Goal: Task Accomplishment & Management: Complete application form

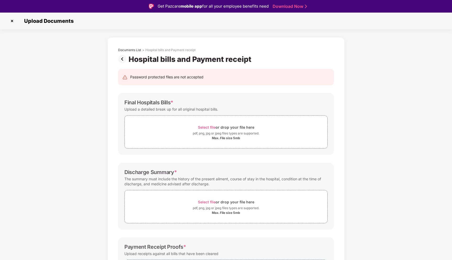
click at [121, 61] on img at bounding box center [123, 59] width 10 height 8
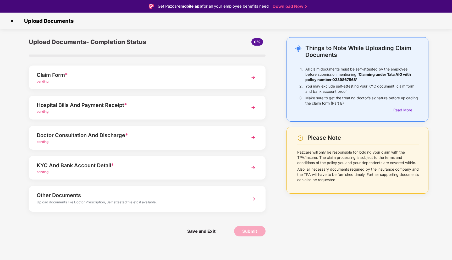
click at [253, 108] on img at bounding box center [253, 107] width 9 height 9
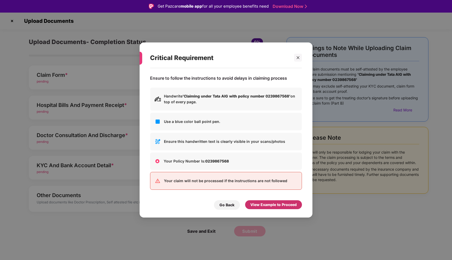
click at [270, 205] on div "View Example to Proceed" at bounding box center [273, 205] width 46 height 6
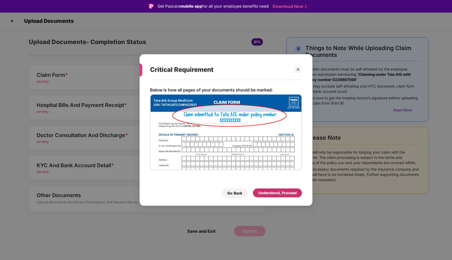
click at [270, 195] on div "Understood, Proceed" at bounding box center [277, 193] width 39 height 6
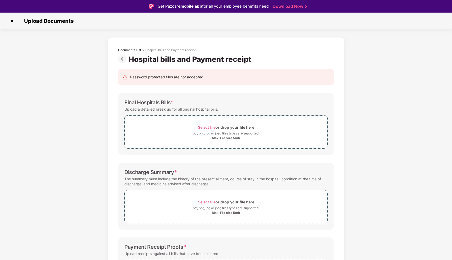
click at [121, 63] on img at bounding box center [123, 59] width 10 height 8
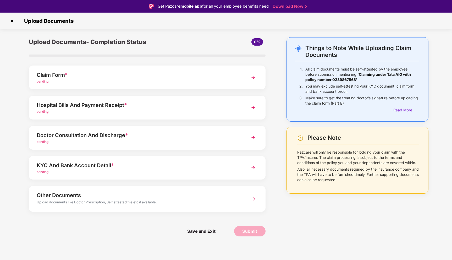
click at [255, 137] on img at bounding box center [253, 137] width 9 height 9
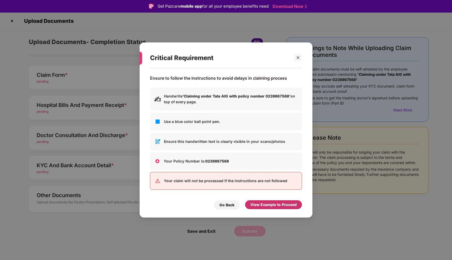
click at [268, 203] on div "View Example to Proceed" at bounding box center [273, 205] width 46 height 6
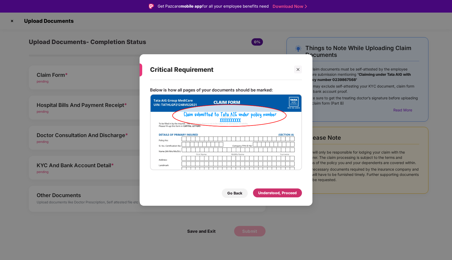
click at [270, 192] on div "Understood, Proceed" at bounding box center [277, 193] width 39 height 6
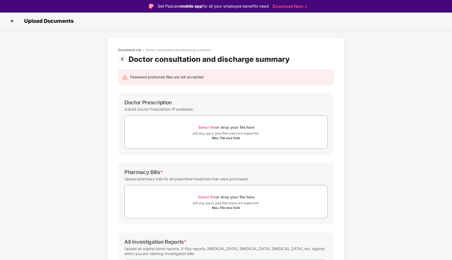
click at [124, 59] on img at bounding box center [123, 59] width 10 height 8
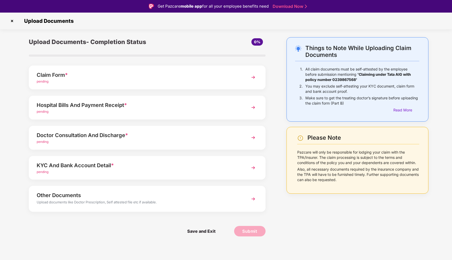
click at [256, 167] on img at bounding box center [253, 167] width 9 height 9
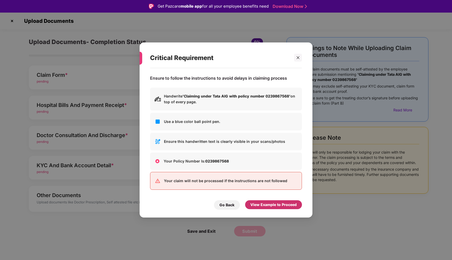
click at [275, 206] on div "View Example to Proceed" at bounding box center [273, 205] width 46 height 6
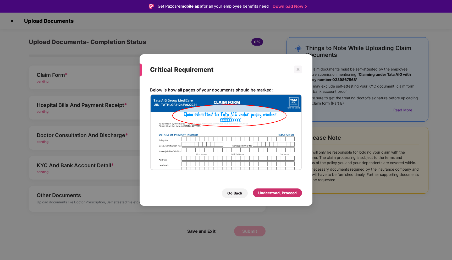
click at [271, 192] on div "Understood, Proceed" at bounding box center [277, 193] width 39 height 6
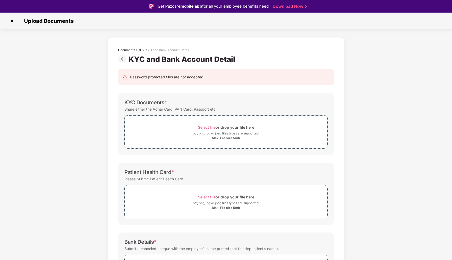
click at [122, 60] on img at bounding box center [123, 59] width 10 height 8
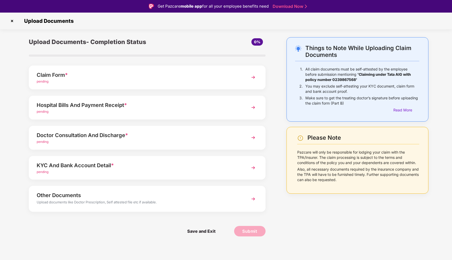
click at [253, 198] on img at bounding box center [253, 198] width 9 height 9
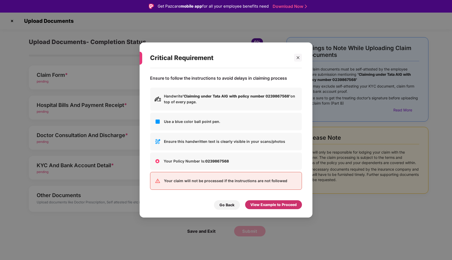
click at [262, 202] on div "View Example to Proceed" at bounding box center [273, 205] width 46 height 6
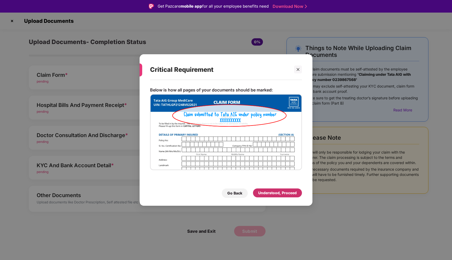
click at [269, 193] on div "Understood, Proceed" at bounding box center [277, 193] width 39 height 6
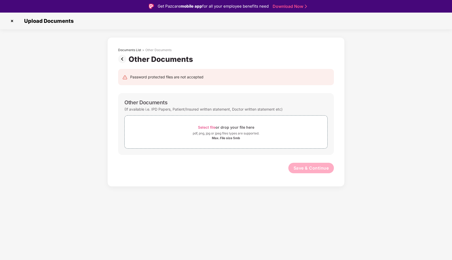
click at [126, 57] on img at bounding box center [123, 59] width 10 height 8
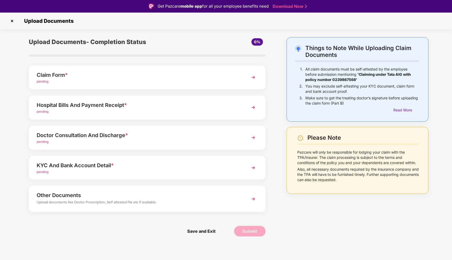
click at [254, 106] on img at bounding box center [253, 107] width 9 height 9
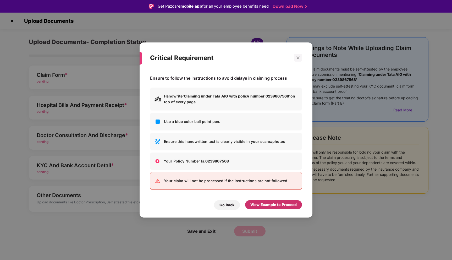
click at [273, 204] on div "View Example to Proceed" at bounding box center [273, 205] width 46 height 6
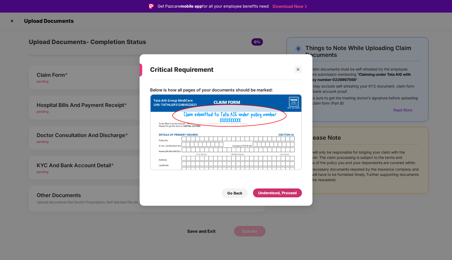
click at [276, 195] on div "Understood, Proceed" at bounding box center [277, 193] width 39 height 6
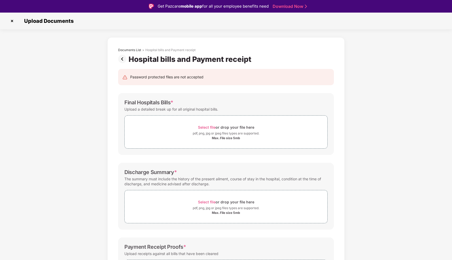
click at [122, 58] on img at bounding box center [123, 59] width 10 height 8
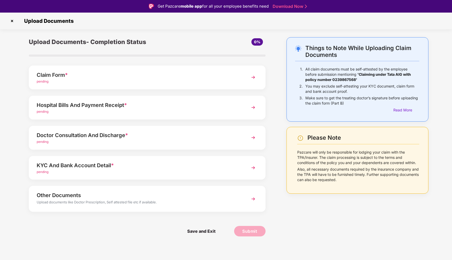
click at [253, 137] on img at bounding box center [253, 137] width 9 height 9
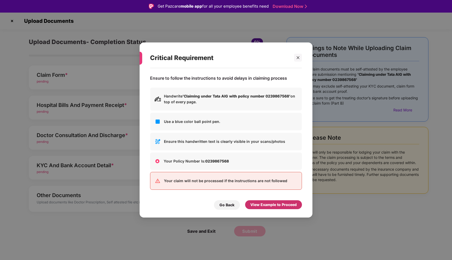
click at [260, 204] on div "View Example to Proceed" at bounding box center [273, 205] width 46 height 6
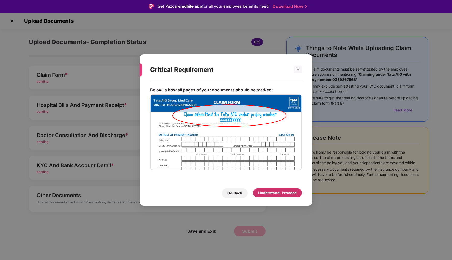
click at [270, 193] on div "Understood, Proceed" at bounding box center [277, 193] width 39 height 6
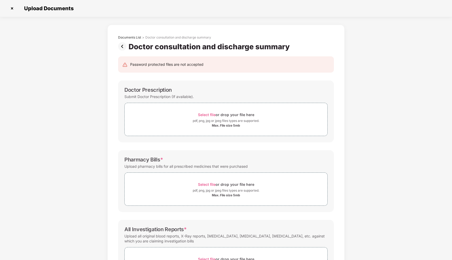
click at [121, 48] on img at bounding box center [123, 46] width 10 height 8
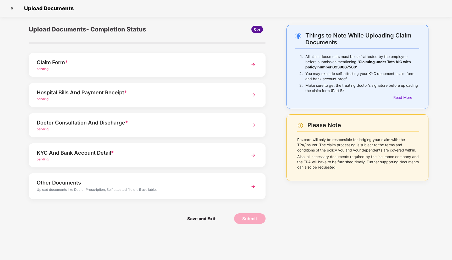
click at [253, 153] on img at bounding box center [253, 154] width 9 height 9
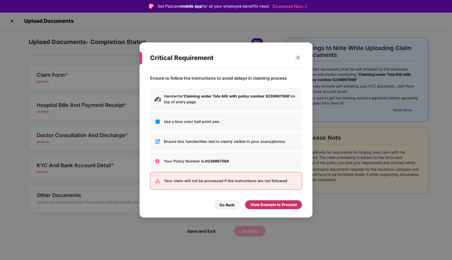
click at [267, 202] on div "View Example to Proceed" at bounding box center [273, 205] width 46 height 6
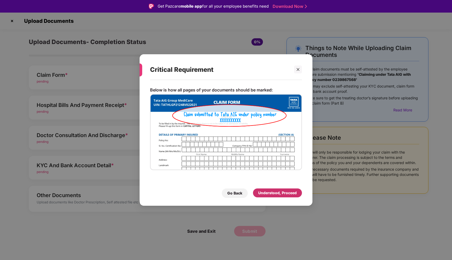
click at [270, 191] on div "Understood, Proceed" at bounding box center [277, 193] width 39 height 6
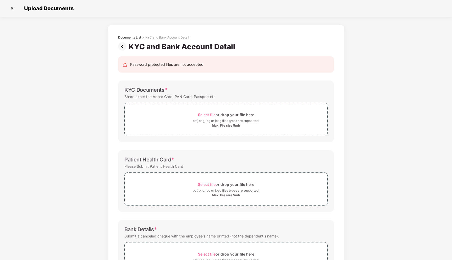
click at [123, 45] on img at bounding box center [123, 46] width 10 height 8
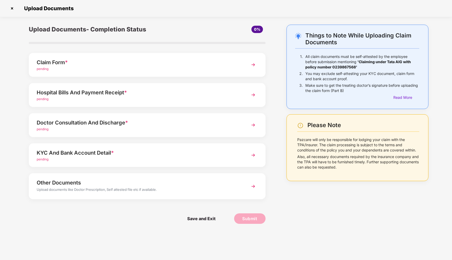
click at [254, 157] on img at bounding box center [253, 154] width 9 height 9
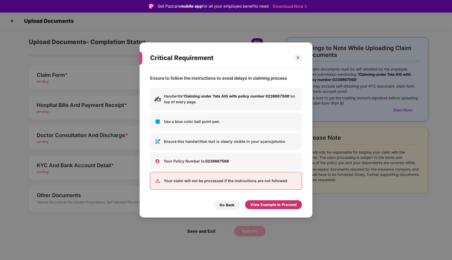
click at [270, 204] on div "View Example to Proceed" at bounding box center [273, 205] width 46 height 6
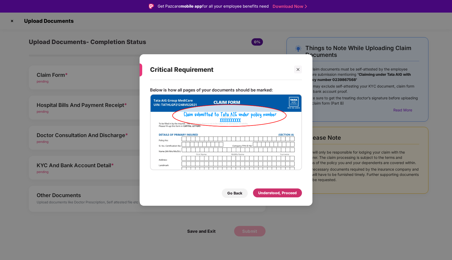
click at [272, 195] on div "Understood, Proceed" at bounding box center [277, 193] width 39 height 6
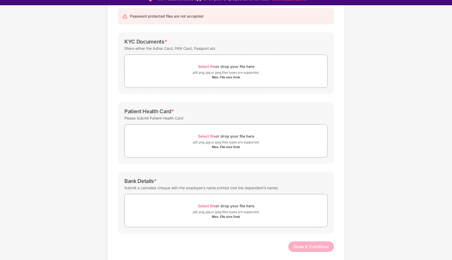
scroll to position [13, 0]
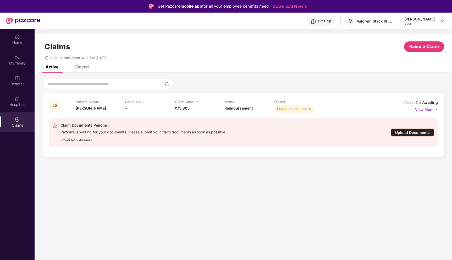
click at [407, 133] on div "Upload Documents" at bounding box center [412, 132] width 43 height 8
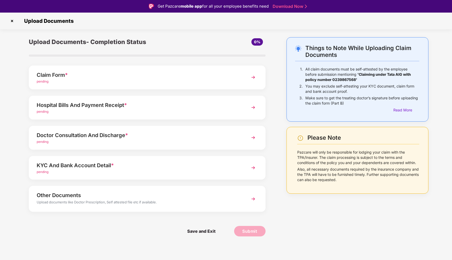
click at [254, 199] on img at bounding box center [253, 198] width 9 height 9
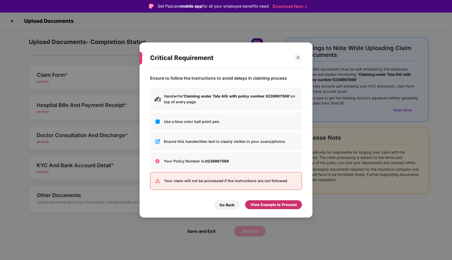
click at [271, 204] on div "View Example to Proceed" at bounding box center [273, 205] width 46 height 6
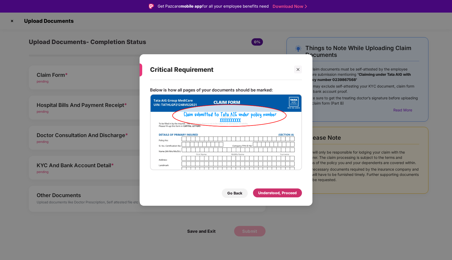
click at [277, 193] on div "Understood, Proceed" at bounding box center [277, 193] width 39 height 6
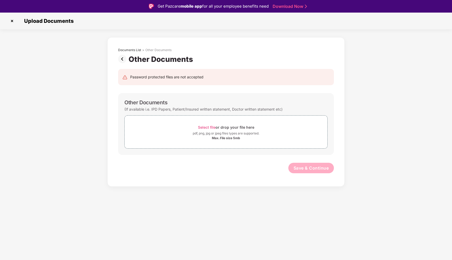
click at [123, 60] on img at bounding box center [123, 59] width 10 height 8
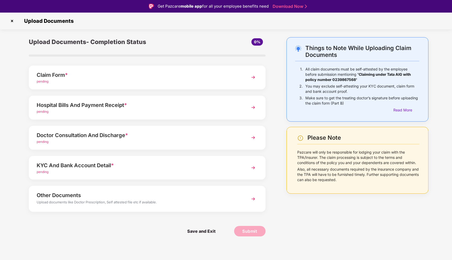
click at [254, 167] on img at bounding box center [253, 167] width 9 height 9
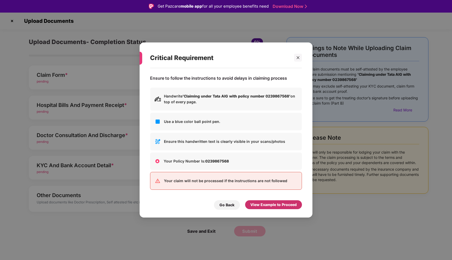
click at [273, 202] on div "View Example to Proceed" at bounding box center [273, 205] width 46 height 6
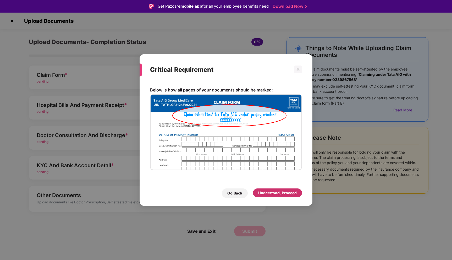
click at [274, 195] on div "Understood, Proceed" at bounding box center [277, 193] width 39 height 6
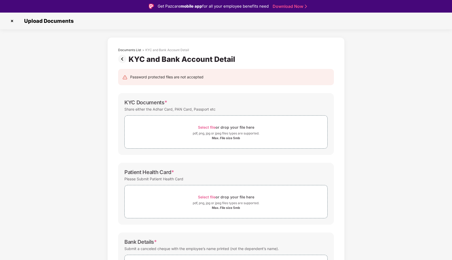
click at [121, 57] on img at bounding box center [123, 59] width 10 height 8
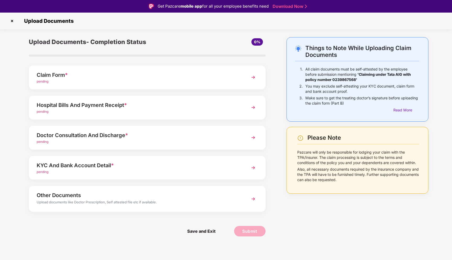
click at [12, 21] on img at bounding box center [12, 21] width 8 height 8
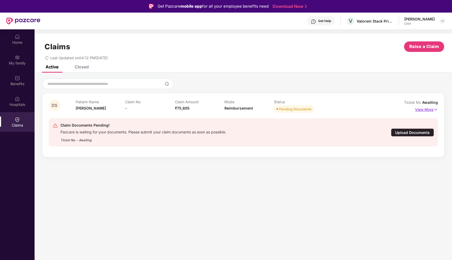
click at [434, 108] on img at bounding box center [435, 110] width 4 height 6
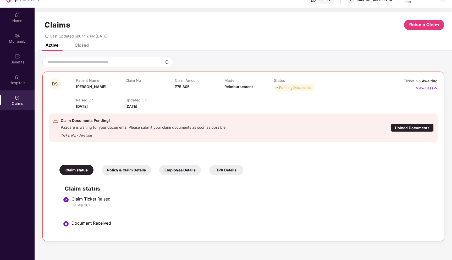
scroll to position [20, 0]
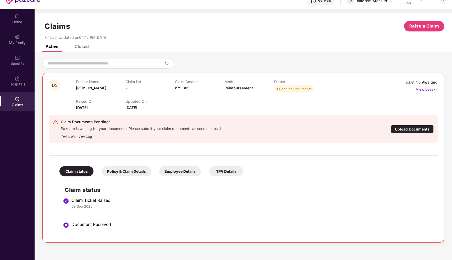
click at [406, 130] on div "Upload Documents" at bounding box center [412, 129] width 43 height 8
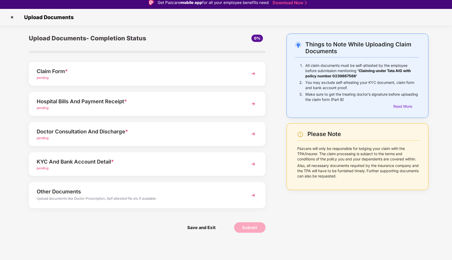
click at [254, 104] on img at bounding box center [253, 103] width 9 height 9
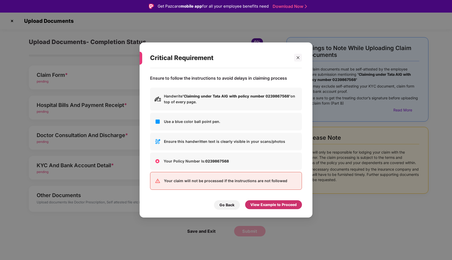
click at [267, 206] on div "View Example to Proceed" at bounding box center [273, 205] width 46 height 6
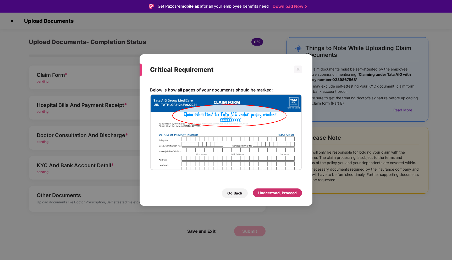
click at [266, 190] on div "Understood, Proceed" at bounding box center [277, 193] width 39 height 6
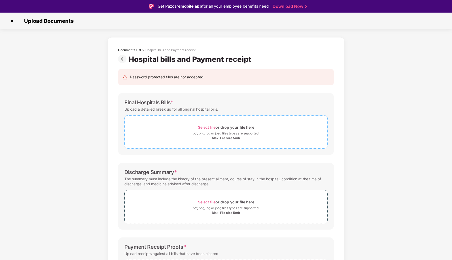
click at [233, 124] on div "Select file or drop your file here" at bounding box center [226, 127] width 56 height 7
click at [229, 136] on div "Max. File size 5mb" at bounding box center [226, 138] width 28 height 4
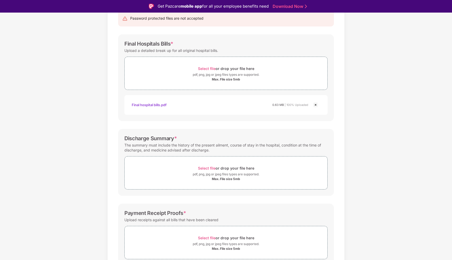
scroll to position [83, 0]
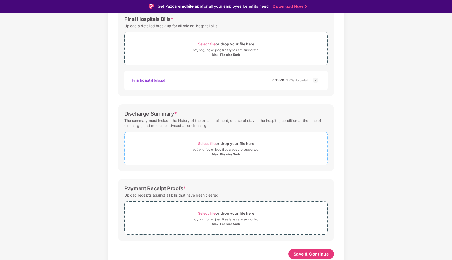
click at [233, 153] on div "Max. File size 5mb" at bounding box center [226, 154] width 28 height 4
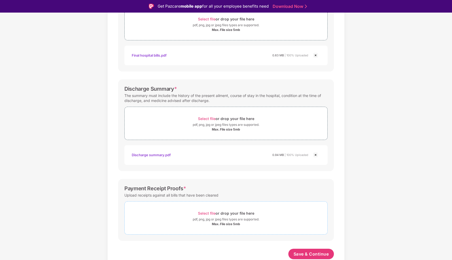
scroll to position [108, 0]
click at [233, 222] on div "pdf, png, jpg or jpeg files types are supported." at bounding box center [226, 219] width 67 height 5
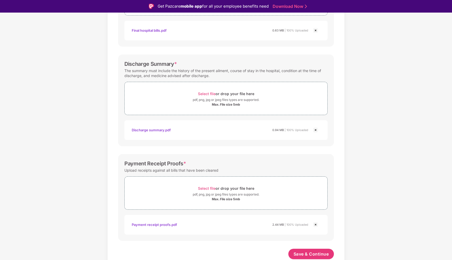
scroll to position [133, 0]
click at [315, 254] on span "Save & Continue" at bounding box center [311, 254] width 35 height 6
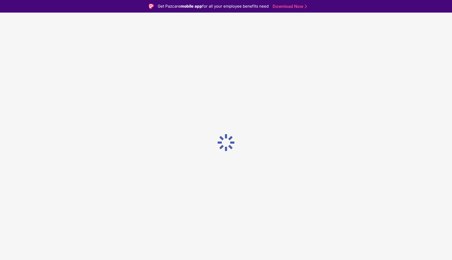
scroll to position [0, 0]
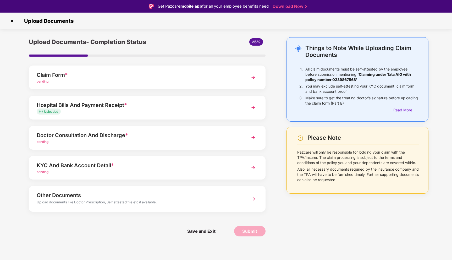
click at [252, 138] on img at bounding box center [253, 137] width 9 height 9
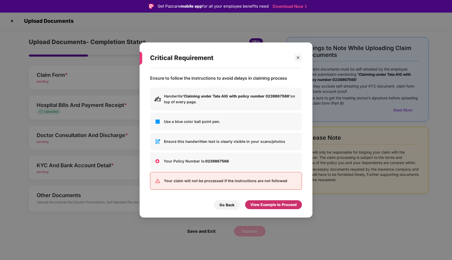
click at [280, 205] on div "View Example to Proceed" at bounding box center [273, 205] width 46 height 6
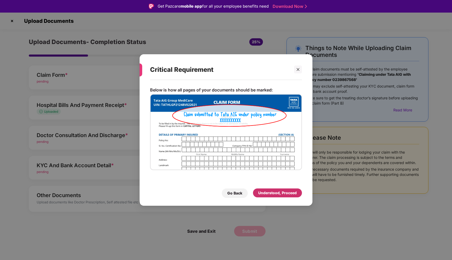
click at [277, 194] on div "Understood, Proceed" at bounding box center [277, 193] width 39 height 6
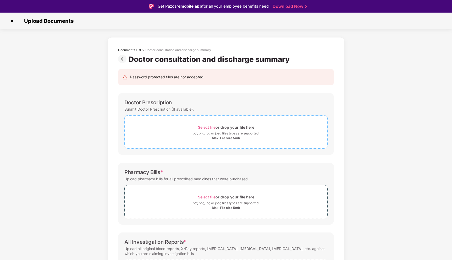
click at [232, 136] on div "Max. File size 5mb" at bounding box center [226, 138] width 28 height 4
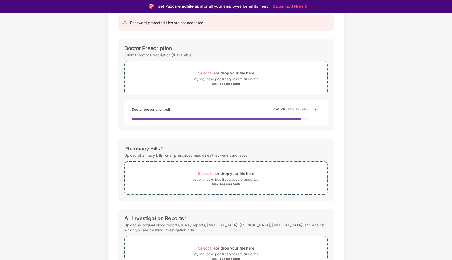
scroll to position [58, 0]
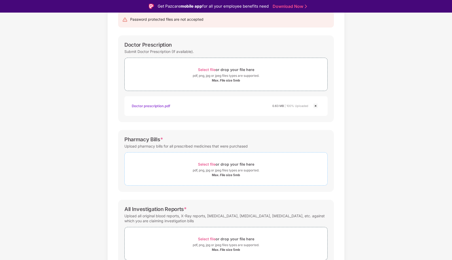
click at [228, 177] on div "Max. File size 5mb" at bounding box center [226, 175] width 28 height 4
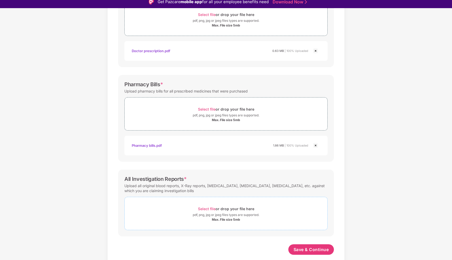
scroll to position [108, 0]
click at [227, 215] on div "pdf, png, jpg or jpeg files types are supported." at bounding box center [226, 214] width 67 height 5
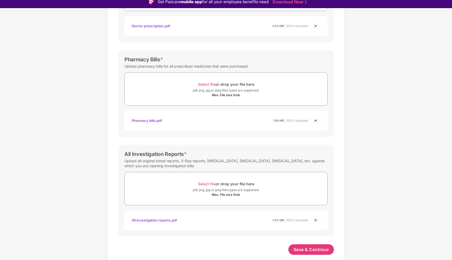
scroll to position [133, 0]
click at [310, 249] on span "Save & Continue" at bounding box center [311, 249] width 35 height 6
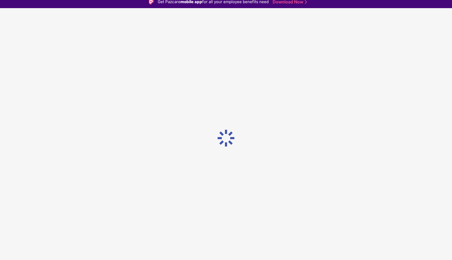
scroll to position [0, 0]
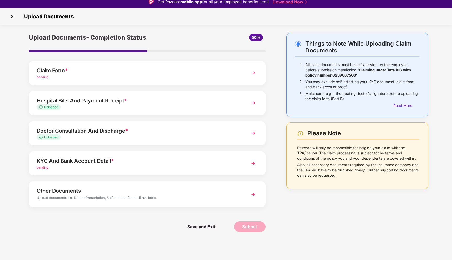
click at [253, 163] on img at bounding box center [253, 162] width 9 height 9
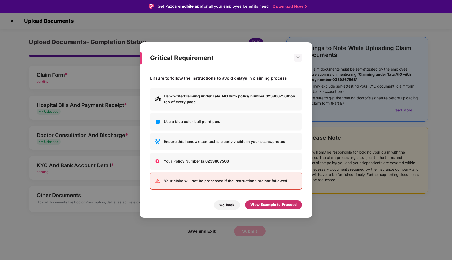
click at [267, 203] on div "View Example to Proceed" at bounding box center [273, 205] width 46 height 6
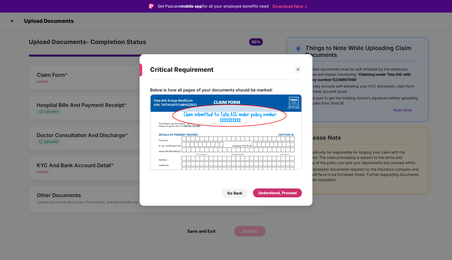
click at [272, 192] on div "Understood, Proceed" at bounding box center [277, 193] width 39 height 6
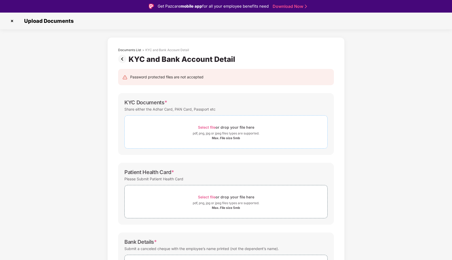
click at [239, 137] on div "Max. File size 5mb" at bounding box center [226, 138] width 28 height 4
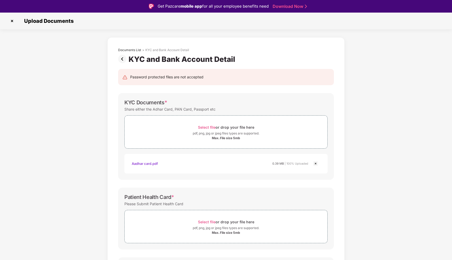
click at [12, 20] on img at bounding box center [12, 21] width 8 height 8
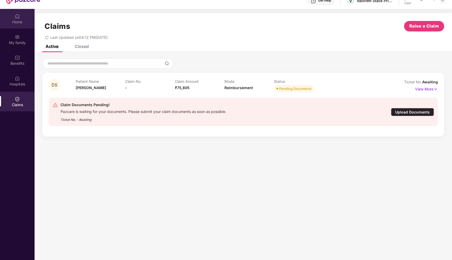
click at [17, 13] on div at bounding box center [17, 15] width 5 height 5
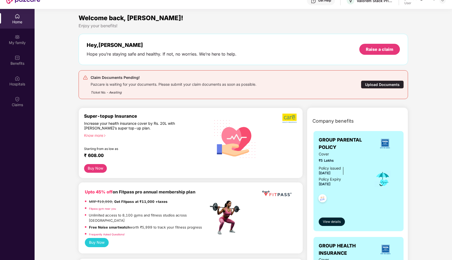
scroll to position [0, 0]
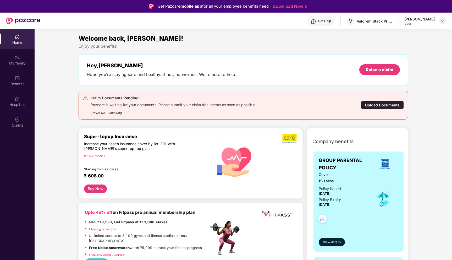
click at [442, 21] on img at bounding box center [443, 21] width 4 height 4
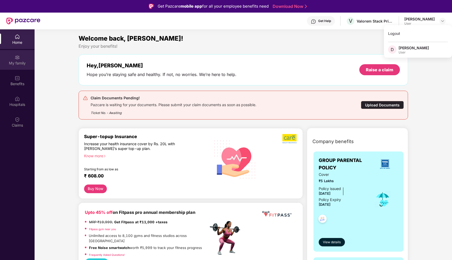
click at [22, 63] on div "My family" at bounding box center [17, 63] width 35 height 5
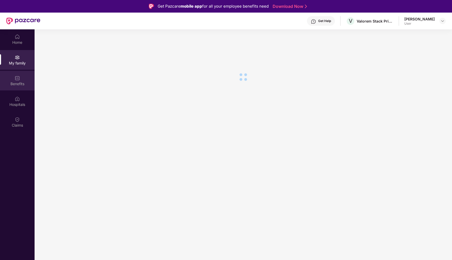
click at [20, 77] on div "Benefits" at bounding box center [17, 81] width 35 height 20
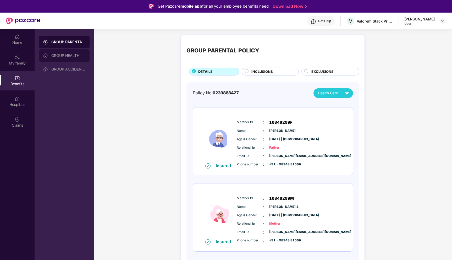
click at [75, 57] on div "GROUP HEALTH INSURANCE" at bounding box center [68, 55] width 34 height 4
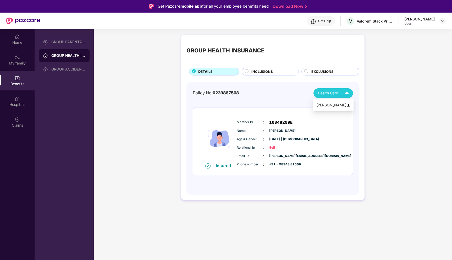
click at [344, 95] on img at bounding box center [346, 93] width 9 height 9
click at [344, 106] on div "[PERSON_NAME]" at bounding box center [333, 105] width 34 height 6
click at [17, 37] on img at bounding box center [17, 36] width 5 height 5
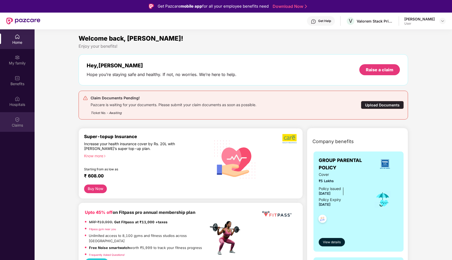
click at [19, 119] on img at bounding box center [17, 119] width 5 height 5
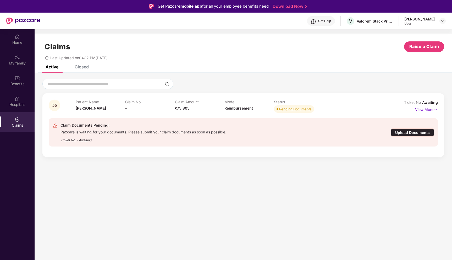
click at [423, 133] on div "Upload Documents" at bounding box center [412, 132] width 43 height 8
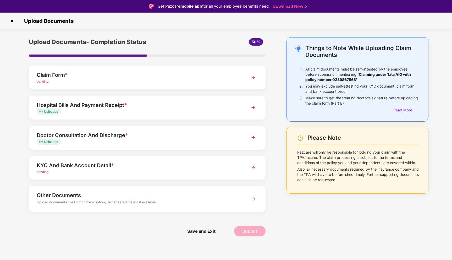
click at [254, 169] on img at bounding box center [253, 167] width 9 height 9
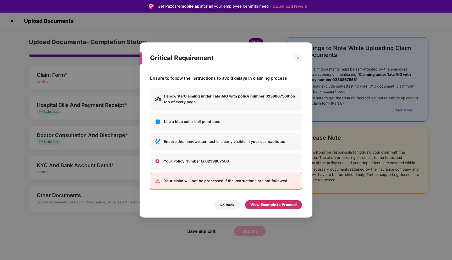
click at [270, 202] on div "View Example to Proceed" at bounding box center [273, 205] width 46 height 6
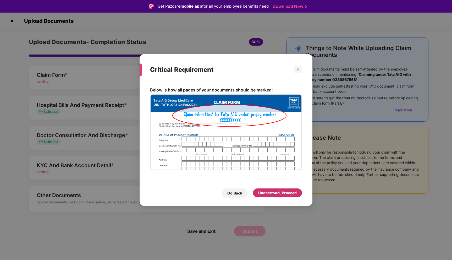
click at [271, 190] on div "Understood, Proceed" at bounding box center [277, 193] width 39 height 6
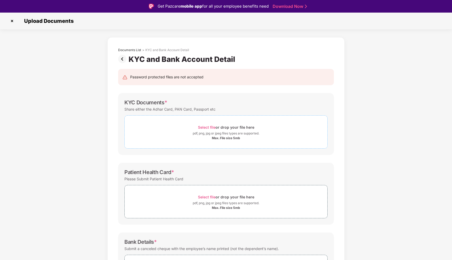
click at [232, 136] on div "Max. File size 5mb" at bounding box center [226, 138] width 28 height 4
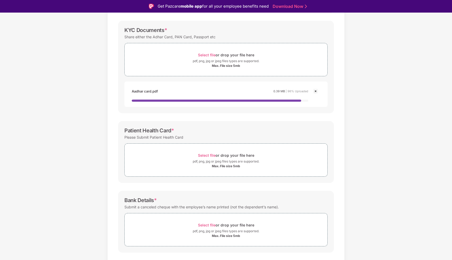
scroll to position [75, 0]
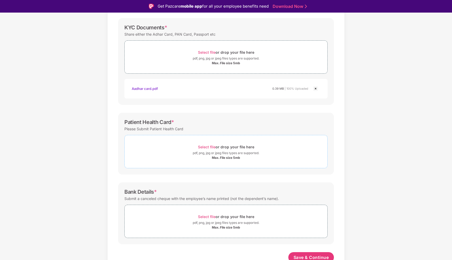
click at [224, 158] on div "Max. File size 5mb" at bounding box center [226, 158] width 28 height 4
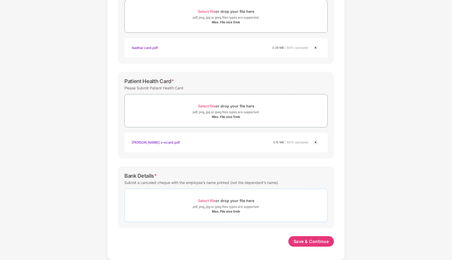
scroll to position [103, 0]
click at [233, 208] on div "pdf, png, jpg or jpeg files types are supported." at bounding box center [226, 206] width 67 height 5
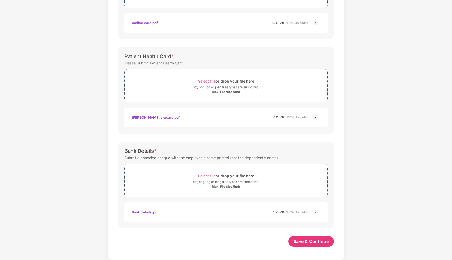
scroll to position [128, 0]
click at [314, 240] on span "Save & Continue" at bounding box center [311, 241] width 35 height 6
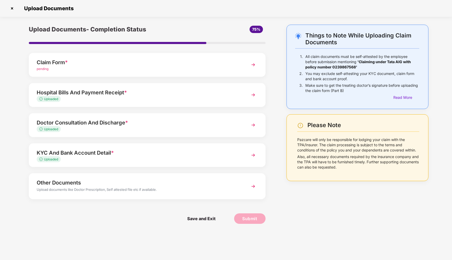
click at [254, 185] on img at bounding box center [253, 186] width 9 height 9
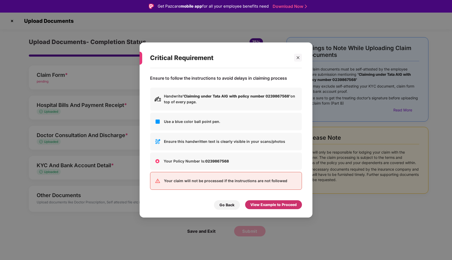
click at [265, 203] on div "View Example to Proceed" at bounding box center [273, 205] width 46 height 6
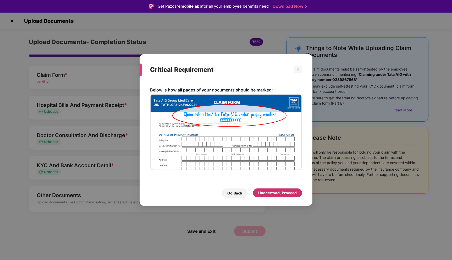
click at [272, 193] on div "Understood, Proceed" at bounding box center [277, 193] width 39 height 6
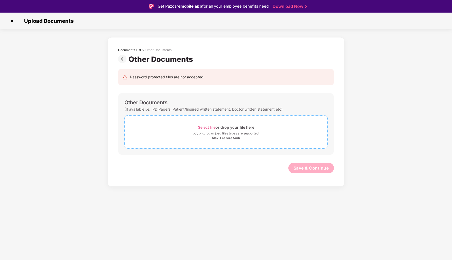
click at [230, 137] on div "Max. File size 5mb" at bounding box center [226, 138] width 28 height 4
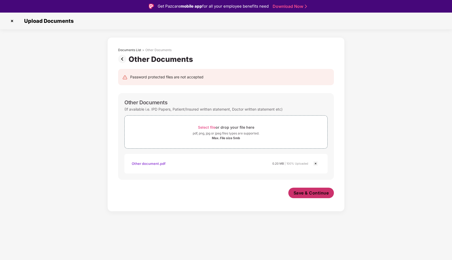
click at [313, 194] on span "Save & Continue" at bounding box center [311, 193] width 35 height 6
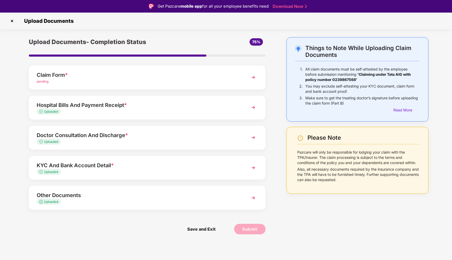
click at [255, 77] on img at bounding box center [253, 77] width 9 height 9
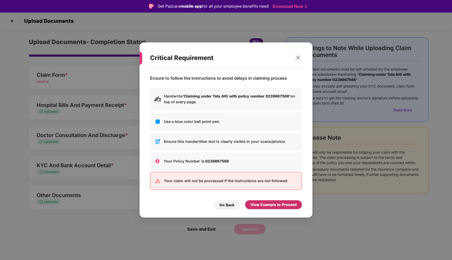
click at [266, 203] on div "View Example to Proceed" at bounding box center [273, 205] width 46 height 6
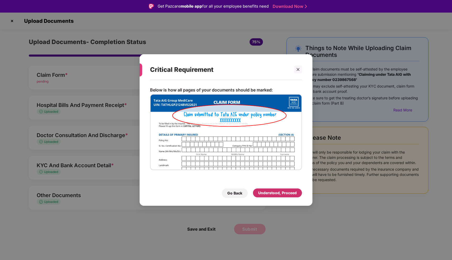
click at [270, 193] on div "Understood, Proceed" at bounding box center [277, 193] width 39 height 6
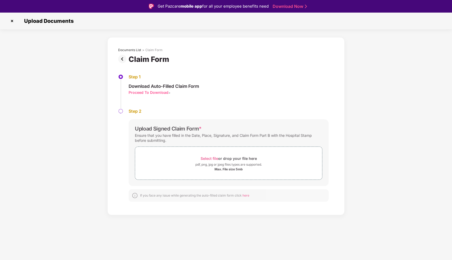
click at [11, 22] on img at bounding box center [12, 21] width 8 height 8
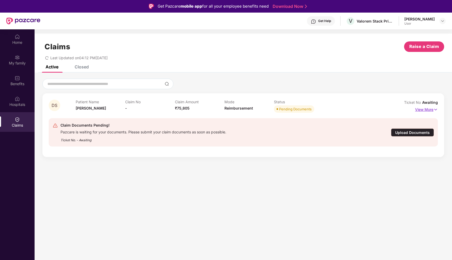
click at [430, 108] on p "View More" at bounding box center [426, 108] width 23 height 7
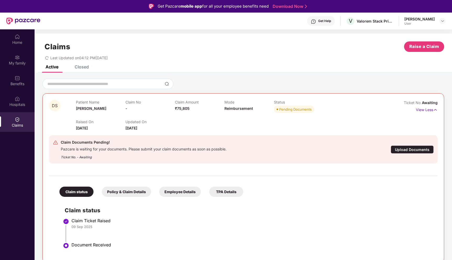
click at [410, 150] on div "Upload Documents" at bounding box center [412, 149] width 43 height 8
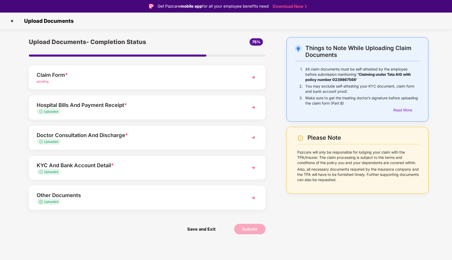
click at [252, 165] on img at bounding box center [253, 167] width 9 height 9
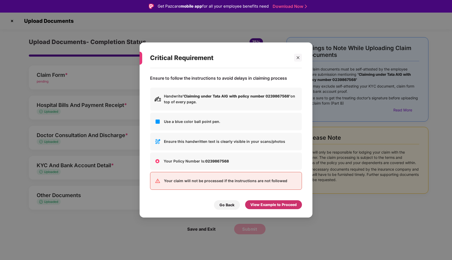
click at [265, 207] on div "View Example to Proceed" at bounding box center [273, 205] width 46 height 6
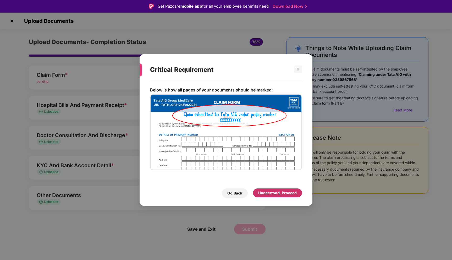
click at [265, 195] on div "Understood, Proceed" at bounding box center [277, 193] width 39 height 6
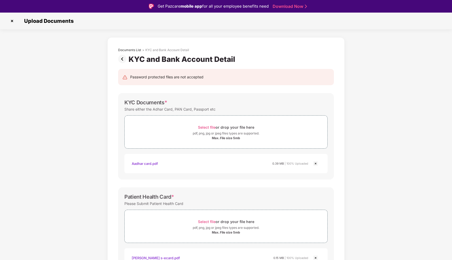
click at [316, 163] on img at bounding box center [315, 163] width 6 height 6
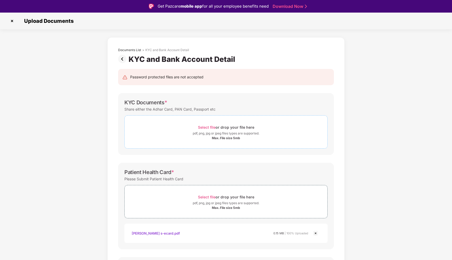
click at [231, 139] on div "Max. File size 5mb" at bounding box center [226, 138] width 28 height 4
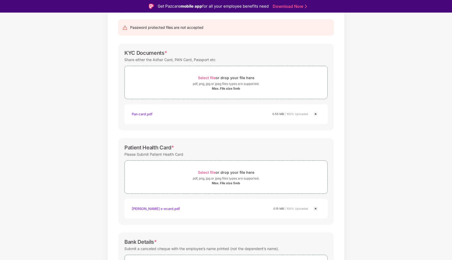
scroll to position [128, 0]
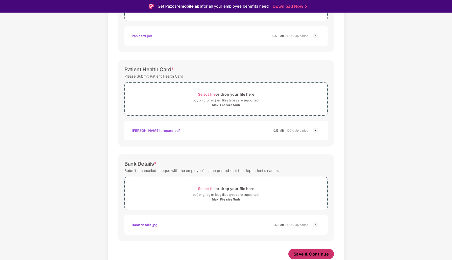
click at [310, 250] on button "Save & Continue" at bounding box center [311, 254] width 46 height 10
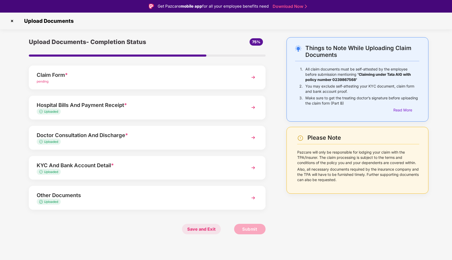
click at [207, 230] on span "Save and Exit" at bounding box center [201, 229] width 39 height 10
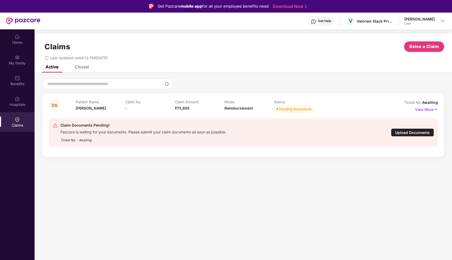
click at [401, 132] on div "Upload Documents" at bounding box center [412, 132] width 43 height 8
